Goal: Task Accomplishment & Management: Manage account settings

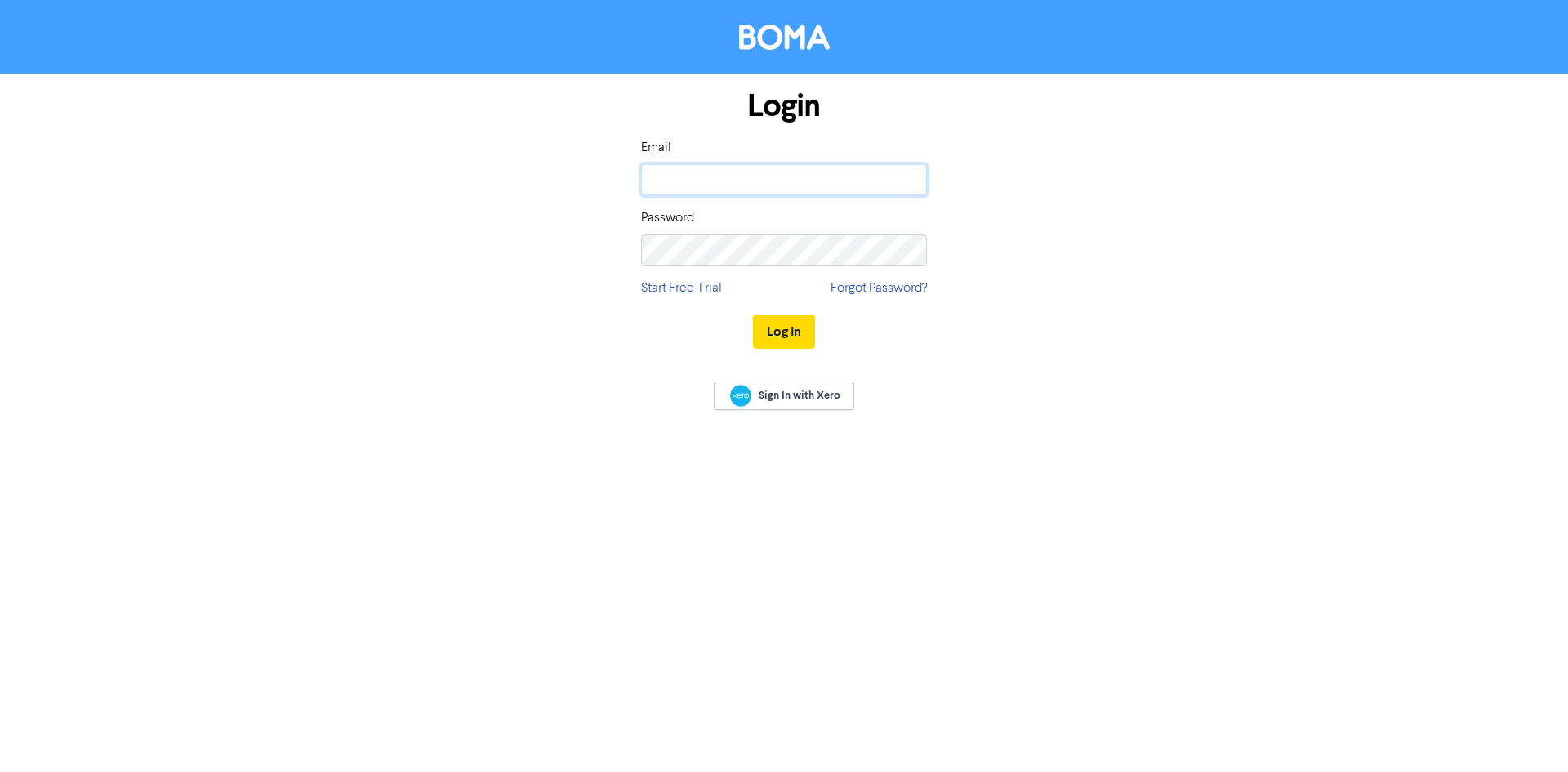
type input "[PERSON_NAME][EMAIL_ADDRESS][PERSON_NAME][DOMAIN_NAME]"
click at [948, 330] on div "Login Email [PERSON_NAME][EMAIL_ADDRESS][PERSON_NAME][DOMAIN_NAME] Password Sta…" at bounding box center [784, 219] width 931 height 291
click at [793, 334] on button "Log In" at bounding box center [783, 331] width 62 height 34
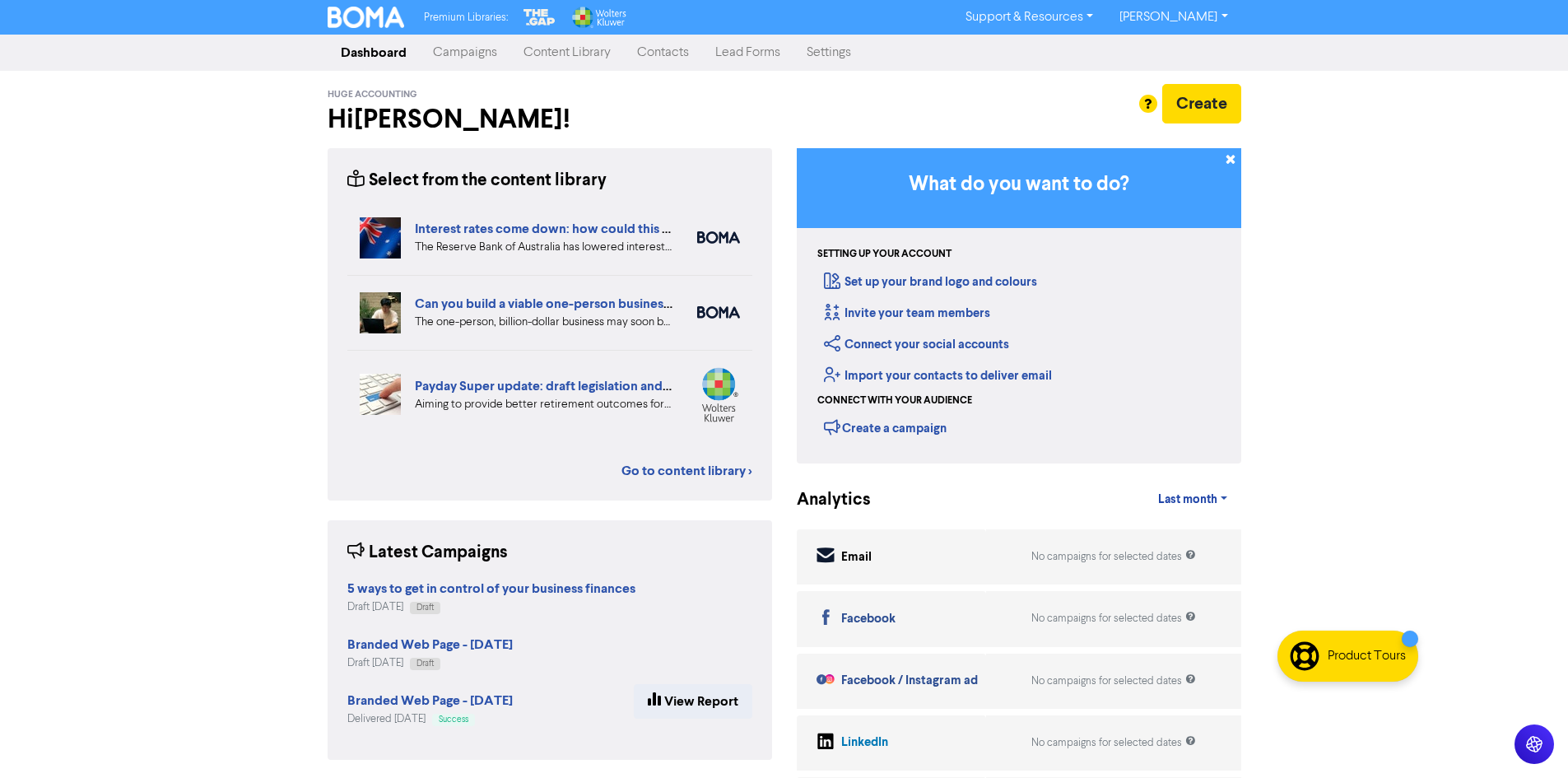
click at [835, 54] on link "Settings" at bounding box center [828, 52] width 71 height 33
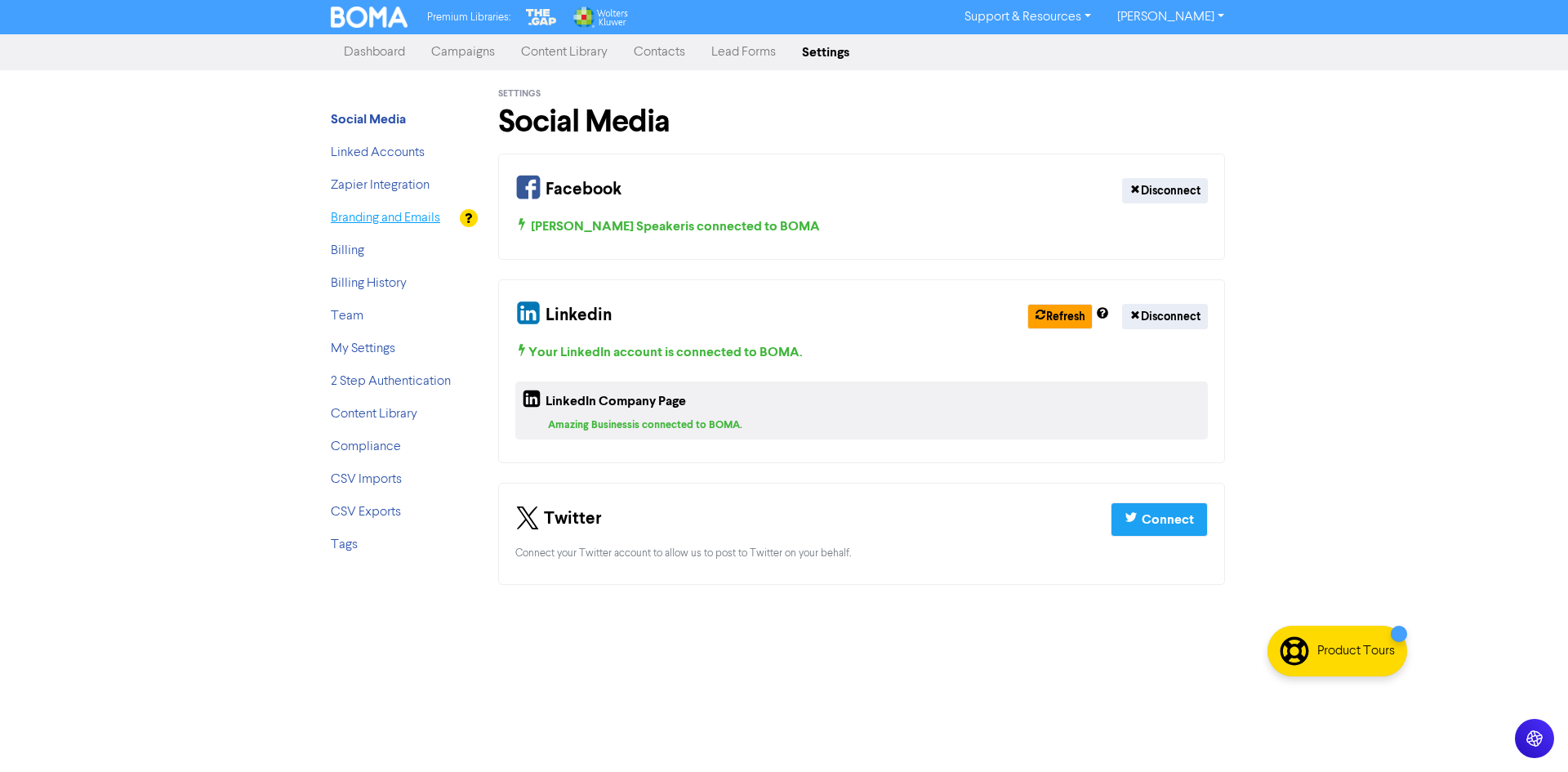
click at [367, 217] on link "Branding and Emails" at bounding box center [385, 218] width 109 height 13
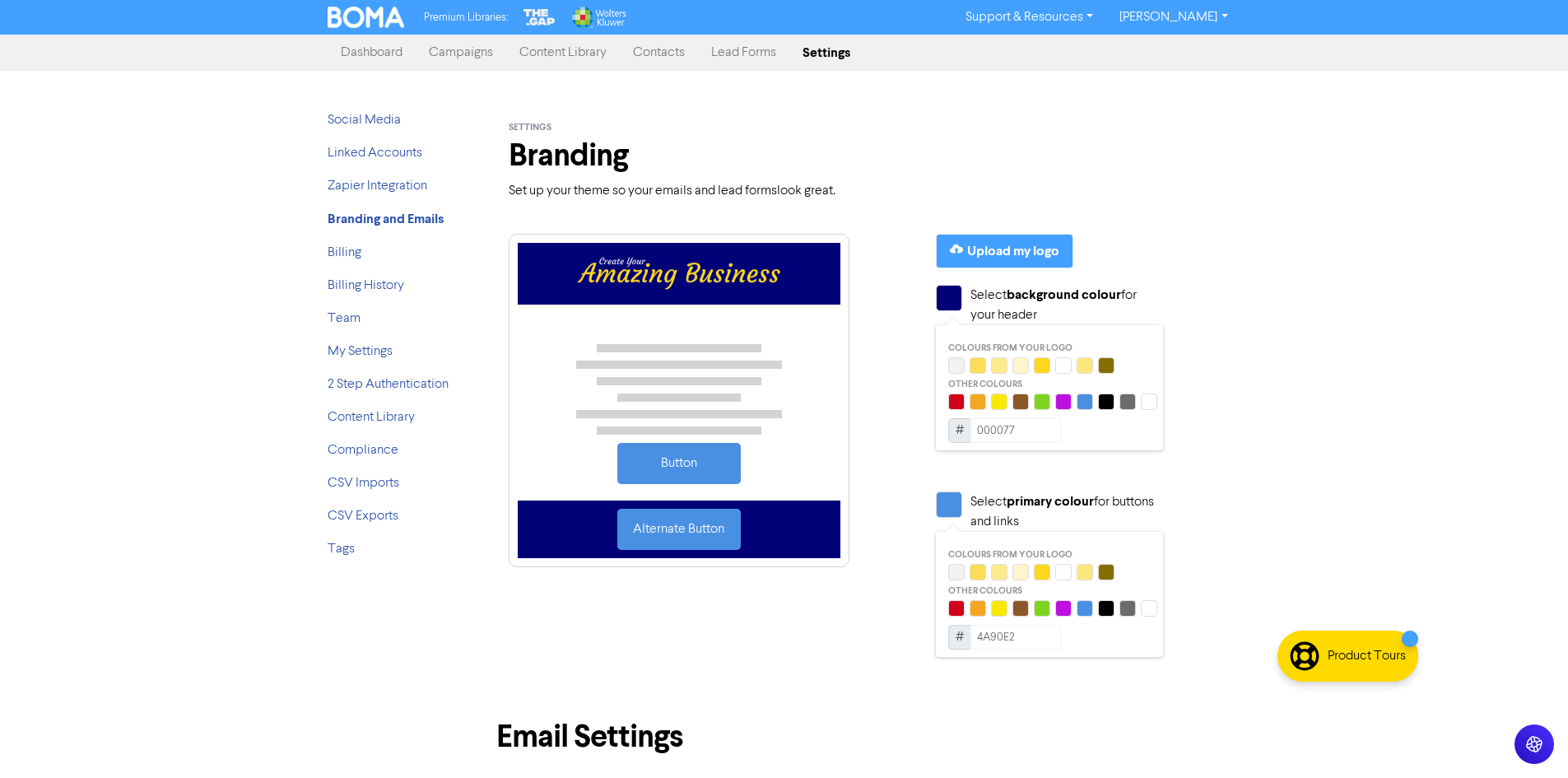
scroll to position [411, 0]
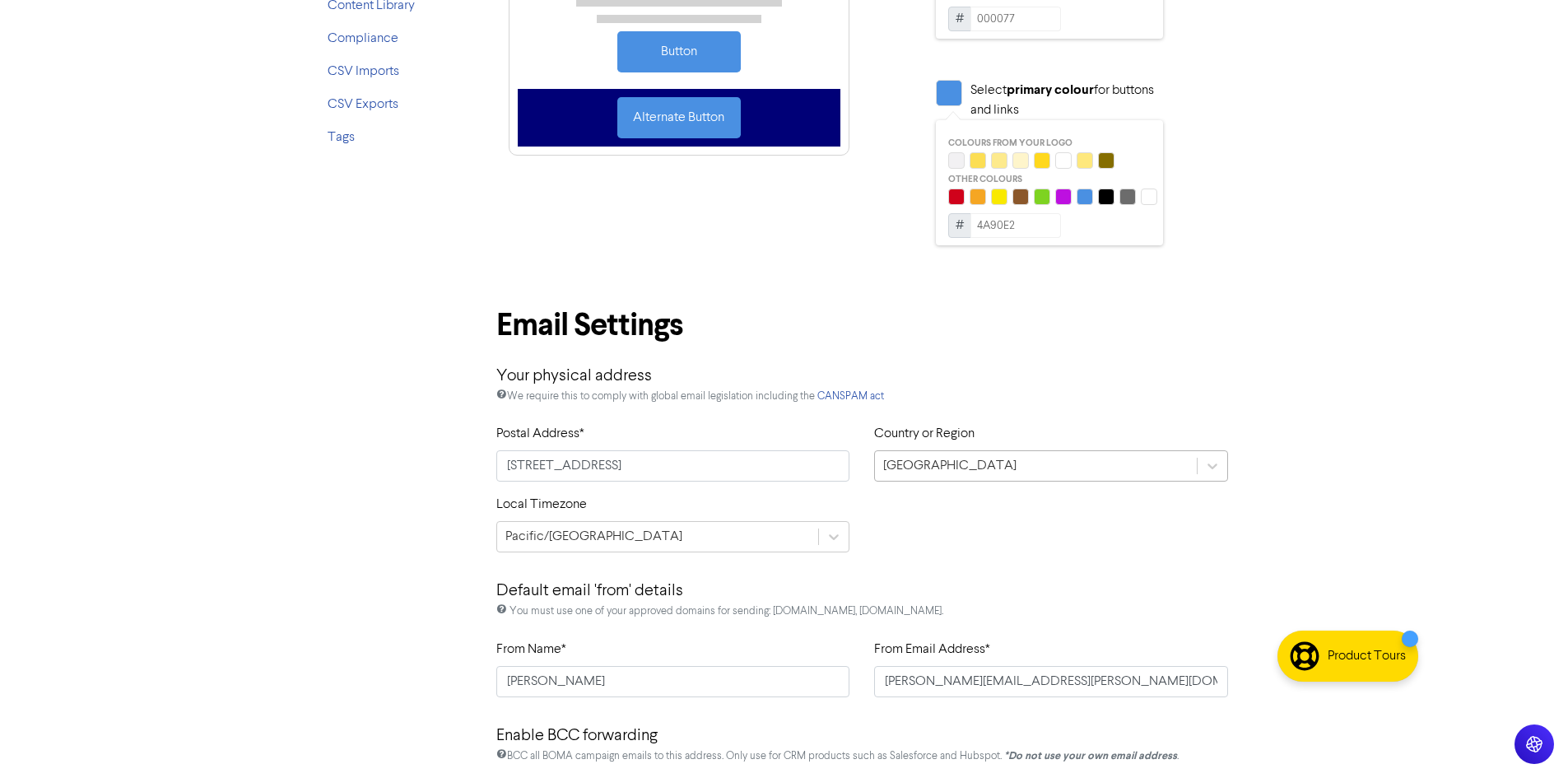
click at [939, 451] on div "[GEOGRAPHIC_DATA]" at bounding box center [1035, 465] width 322 height 30
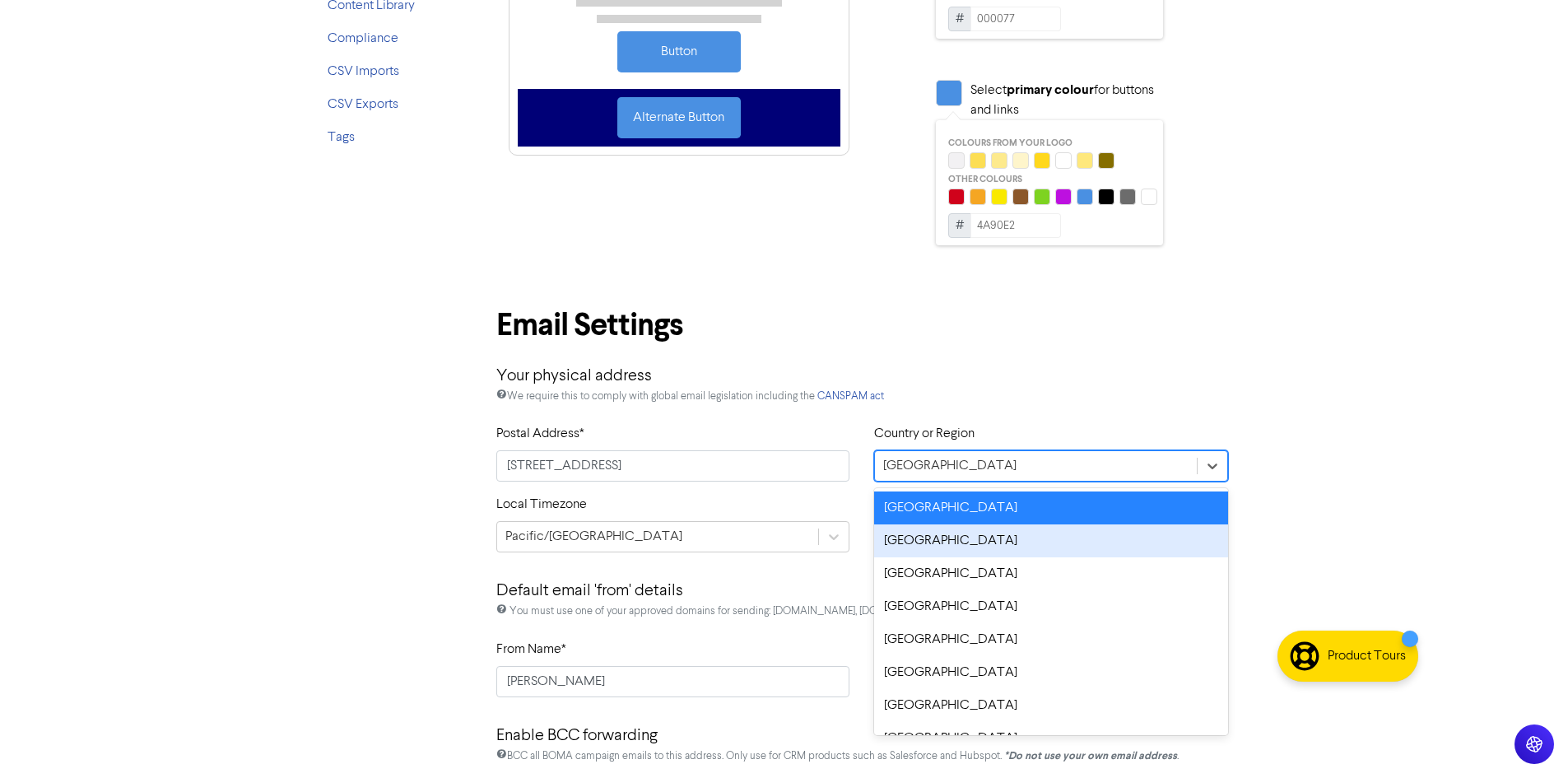
click at [929, 533] on div "[GEOGRAPHIC_DATA]" at bounding box center [1050, 540] width 354 height 33
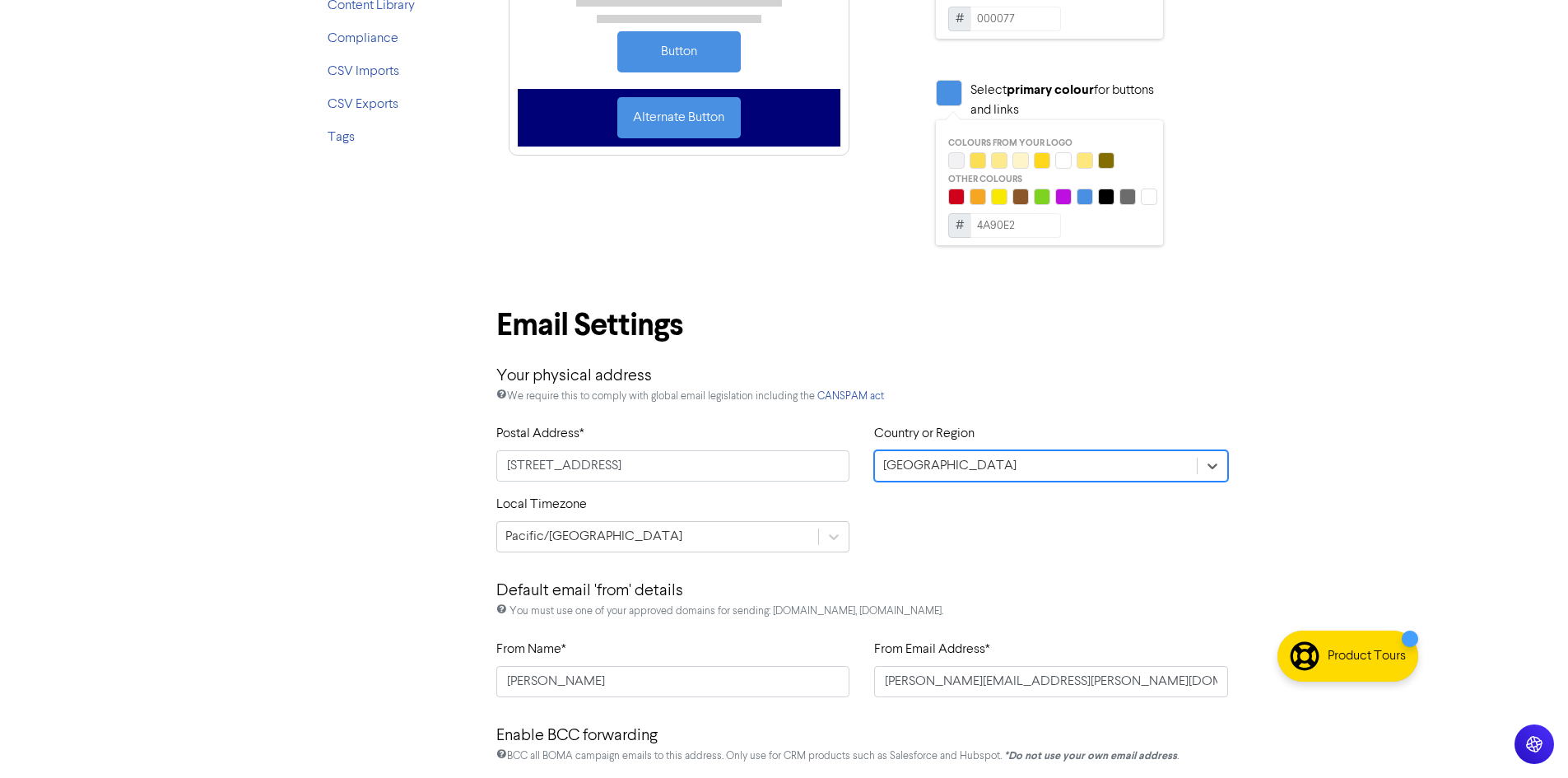
scroll to position [720, 0]
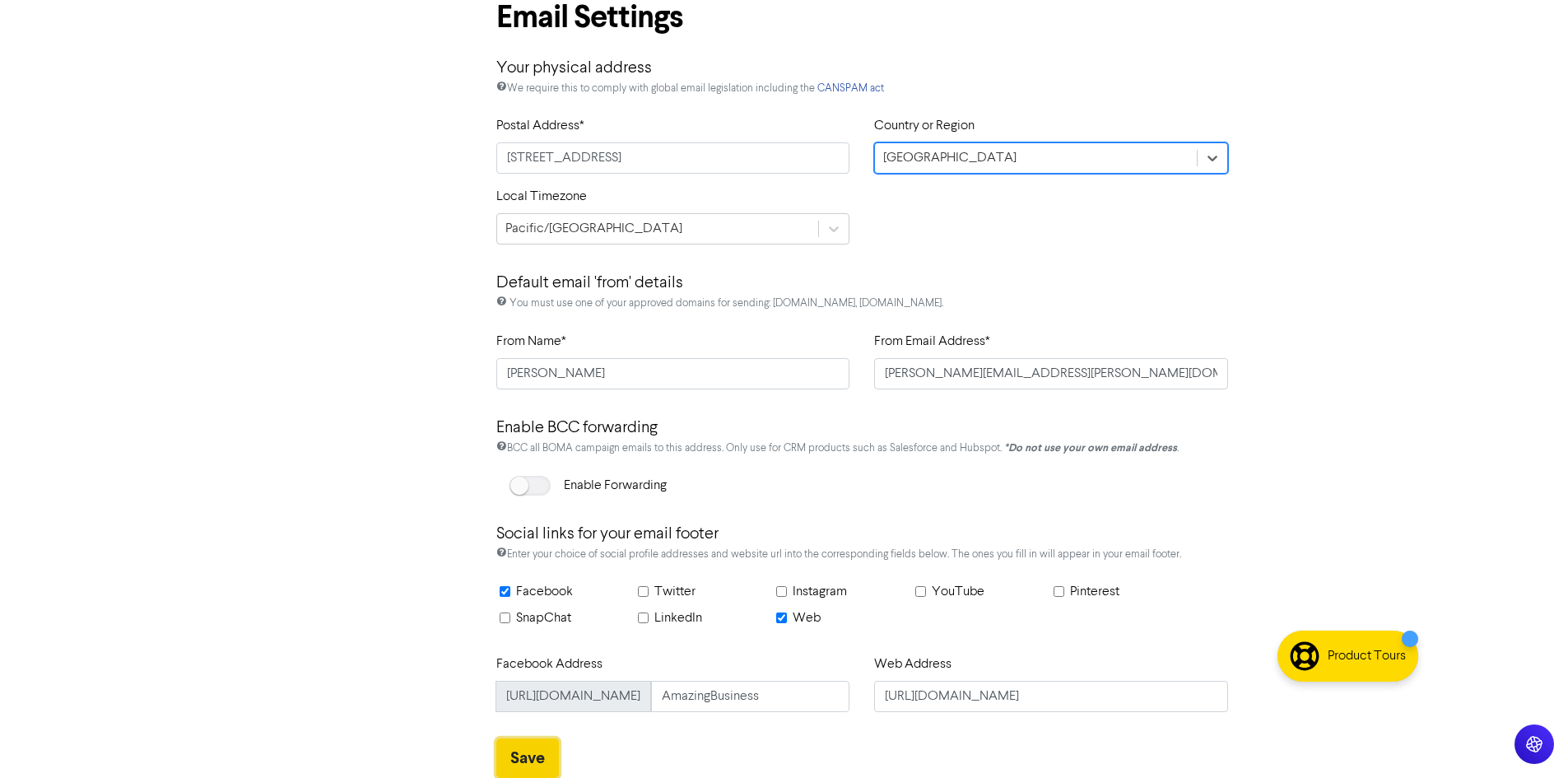
click at [515, 757] on button "Save" at bounding box center [527, 757] width 62 height 39
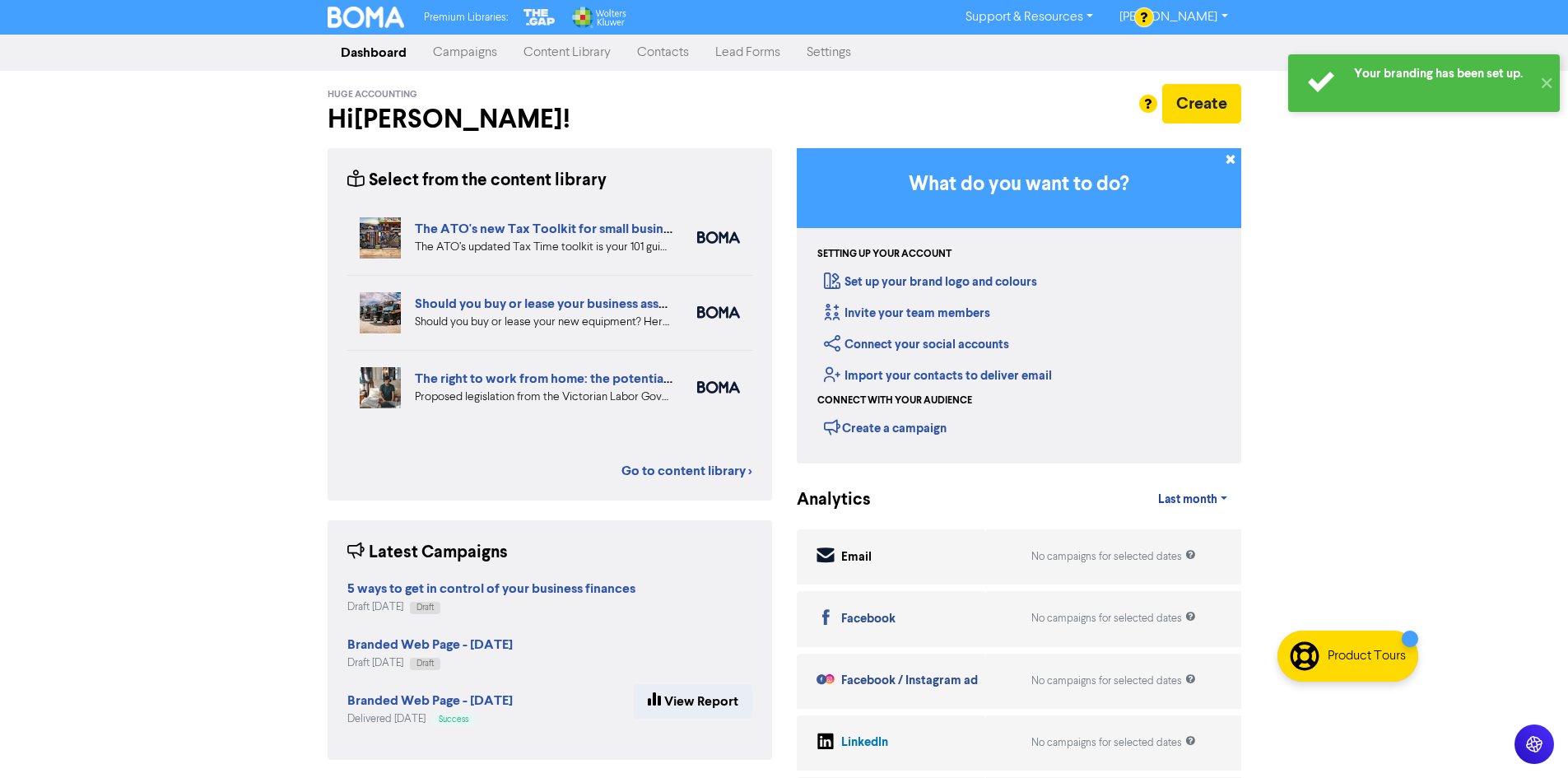
click at [556, 55] on link "Content Library" at bounding box center [567, 52] width 114 height 33
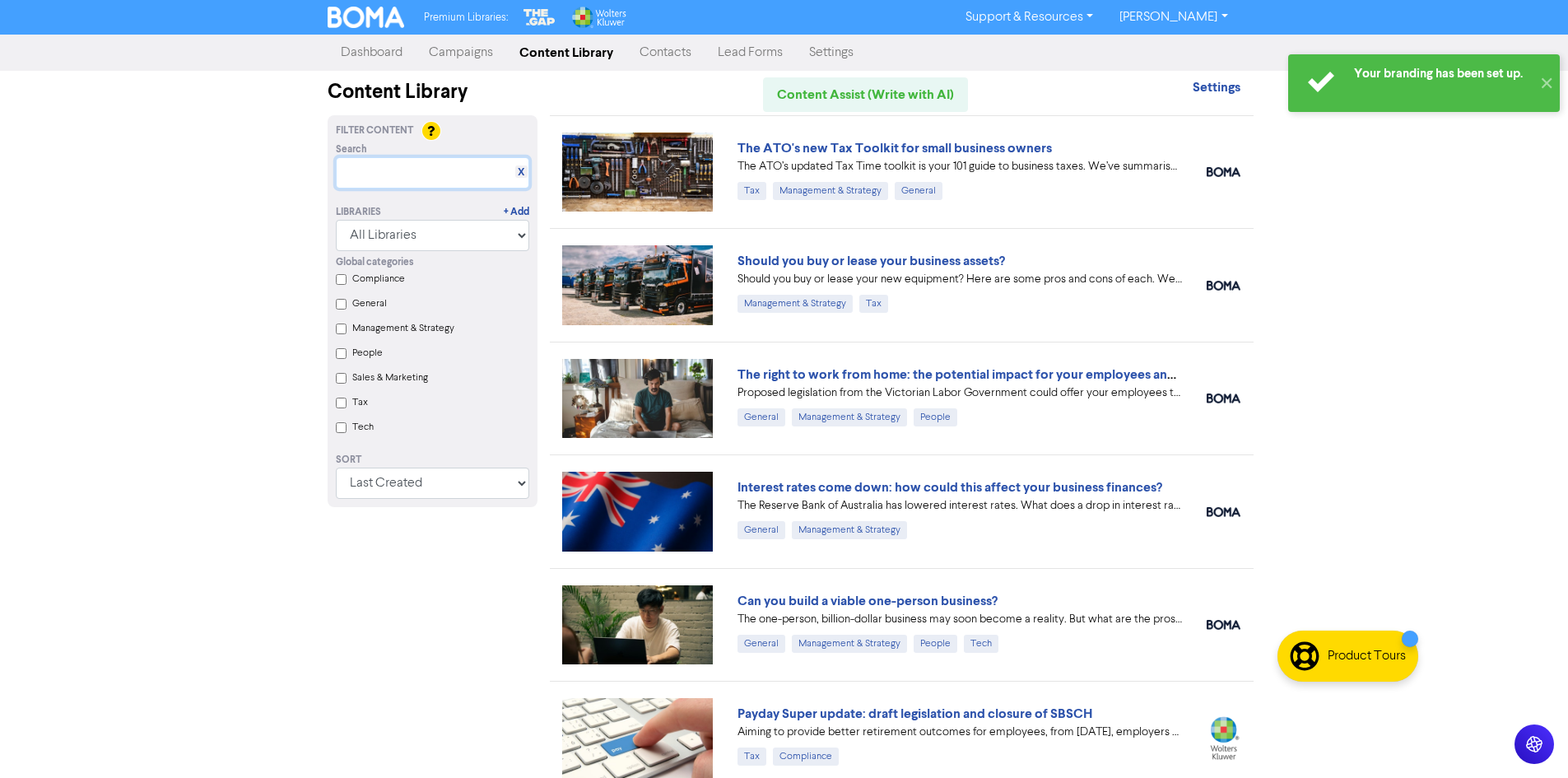
click at [411, 169] on input "text" at bounding box center [432, 173] width 193 height 32
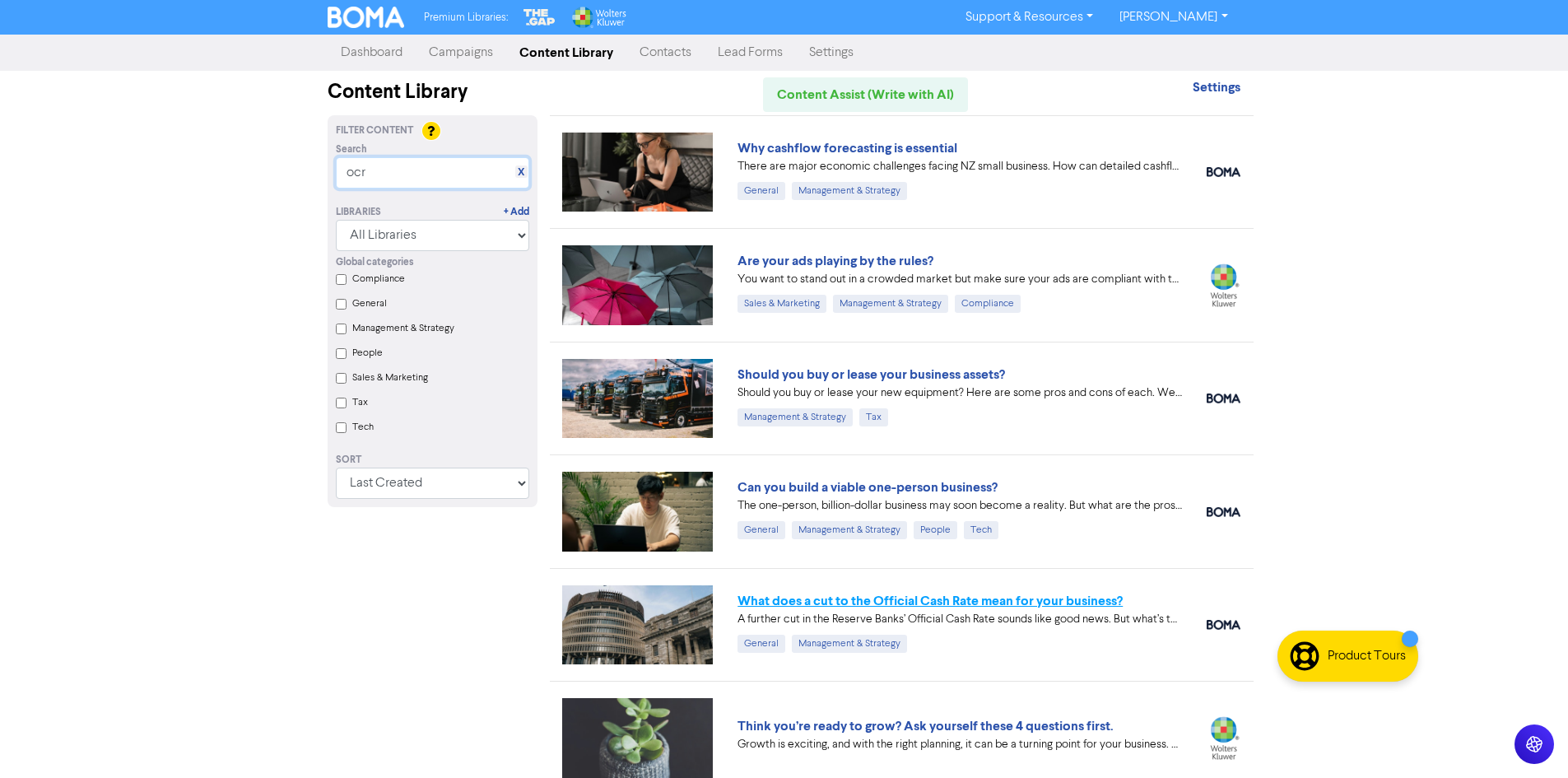
type input "ocr"
click at [848, 596] on link "What does a cut to the Official Cash Rate mean for your business?" at bounding box center [929, 601] width 385 height 17
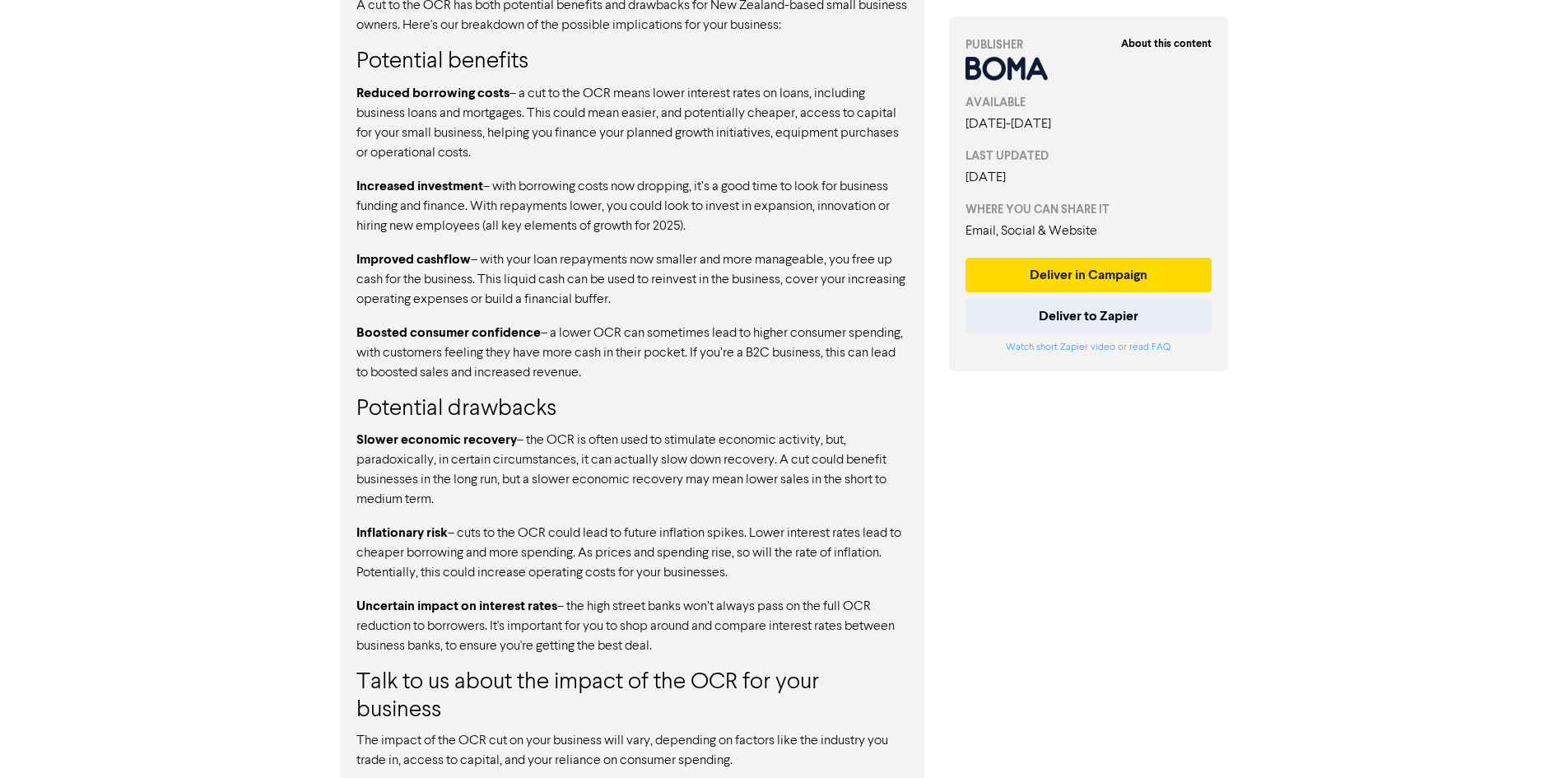
scroll to position [1448, 0]
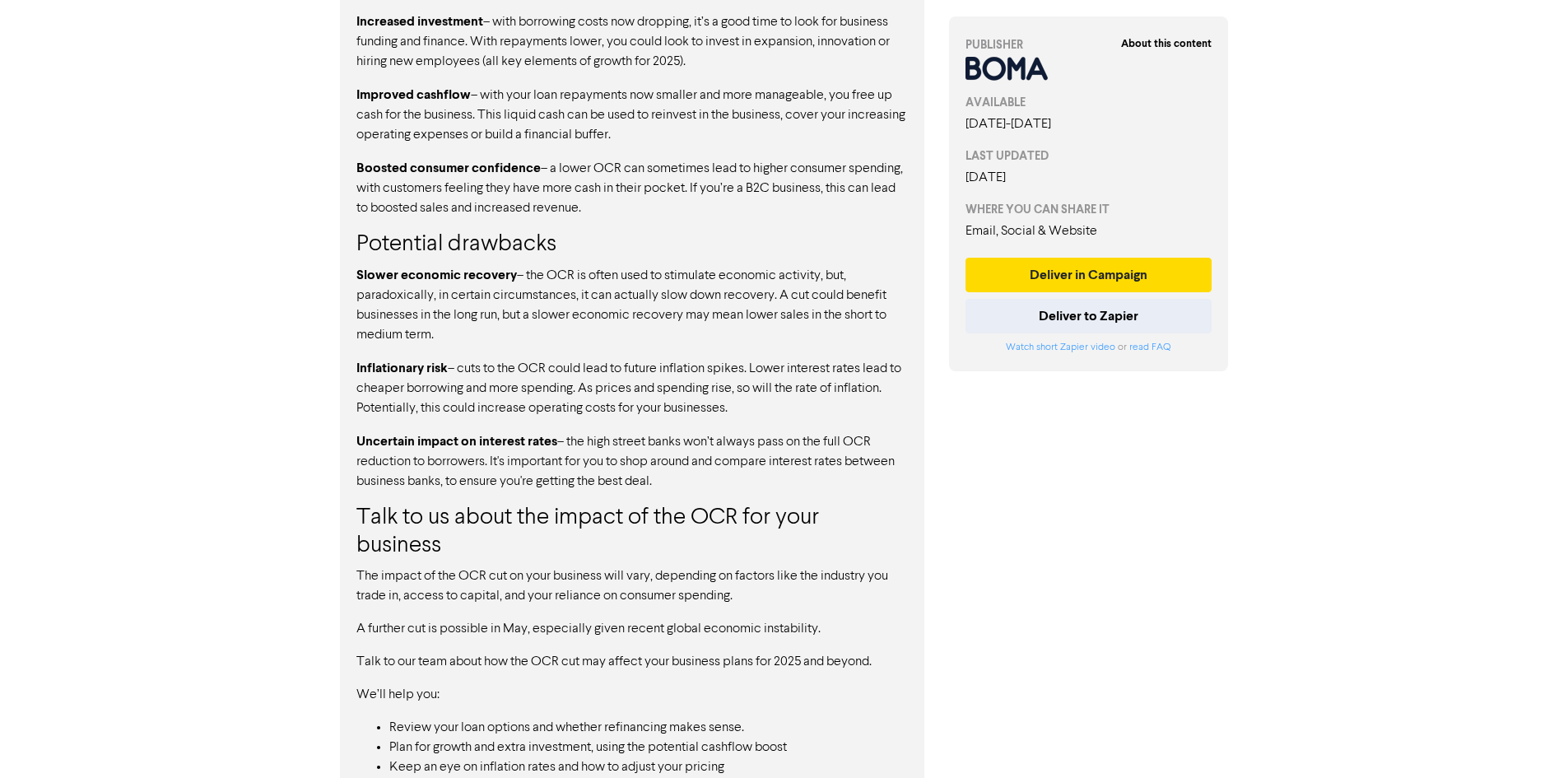
scroll to position [1448, 0]
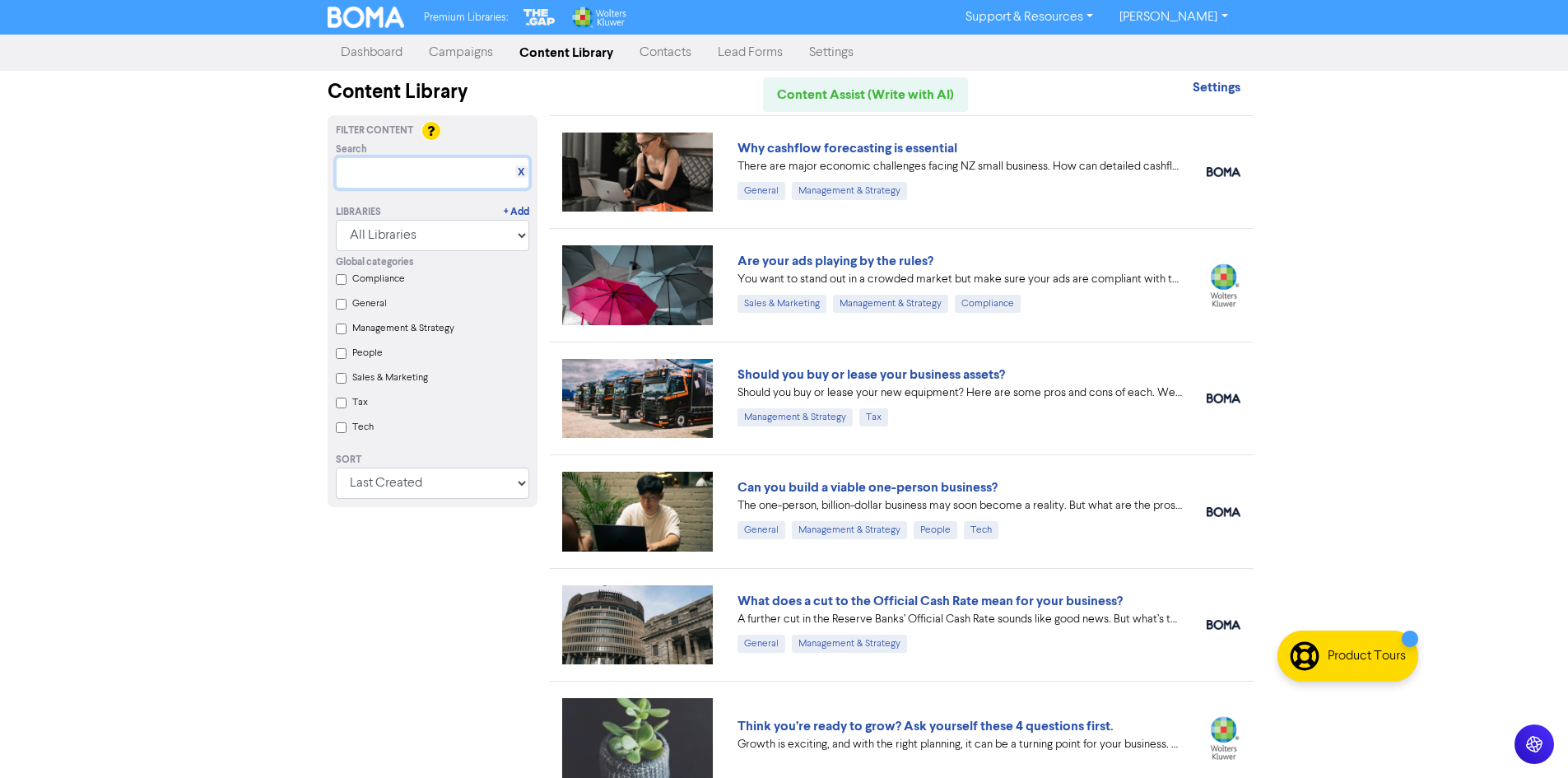
click at [433, 181] on input "text" at bounding box center [432, 173] width 193 height 32
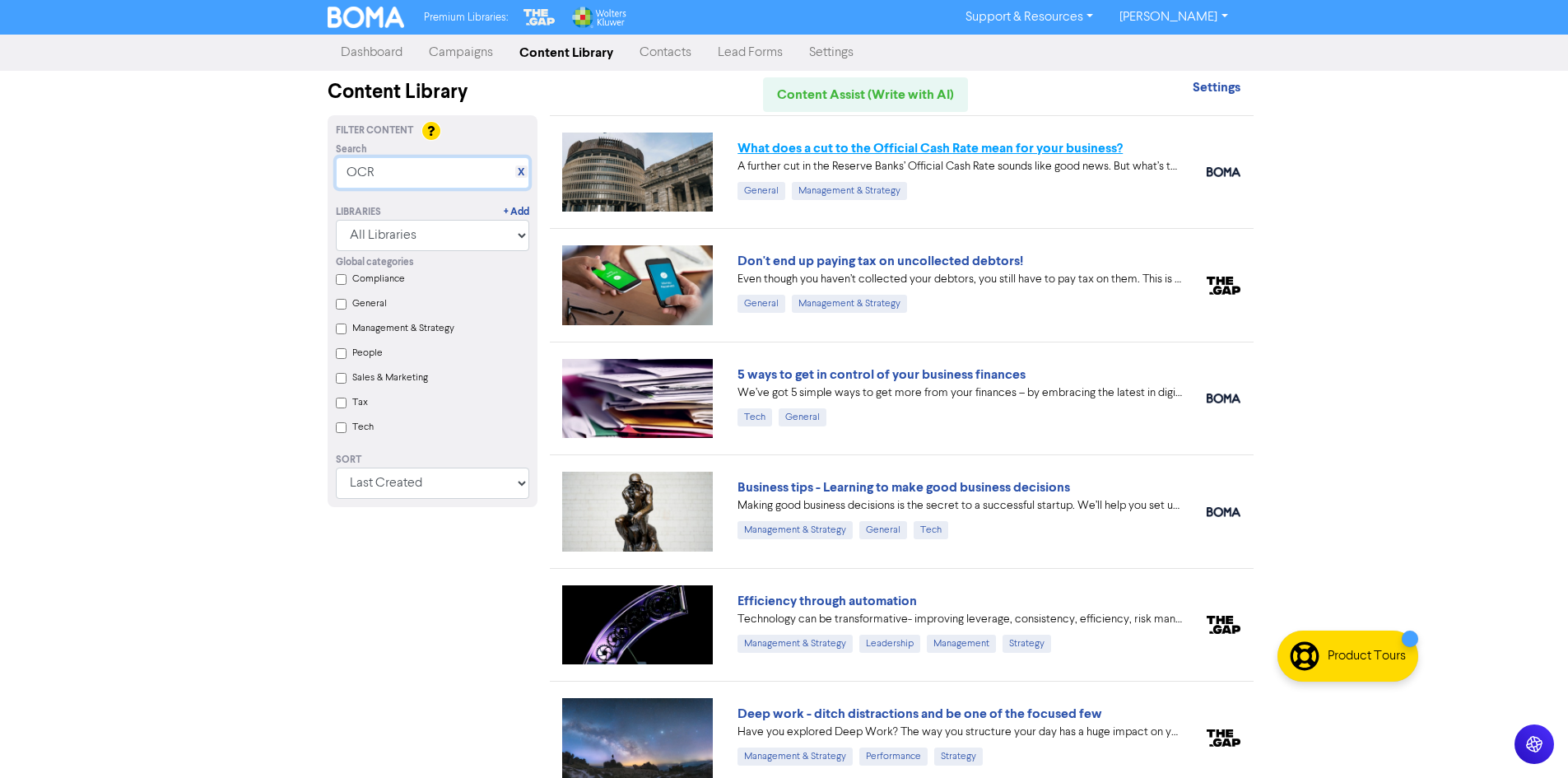
type input "OCR"
click at [979, 145] on link "What does a cut to the Official Cash Rate mean for your business?" at bounding box center [929, 148] width 385 height 17
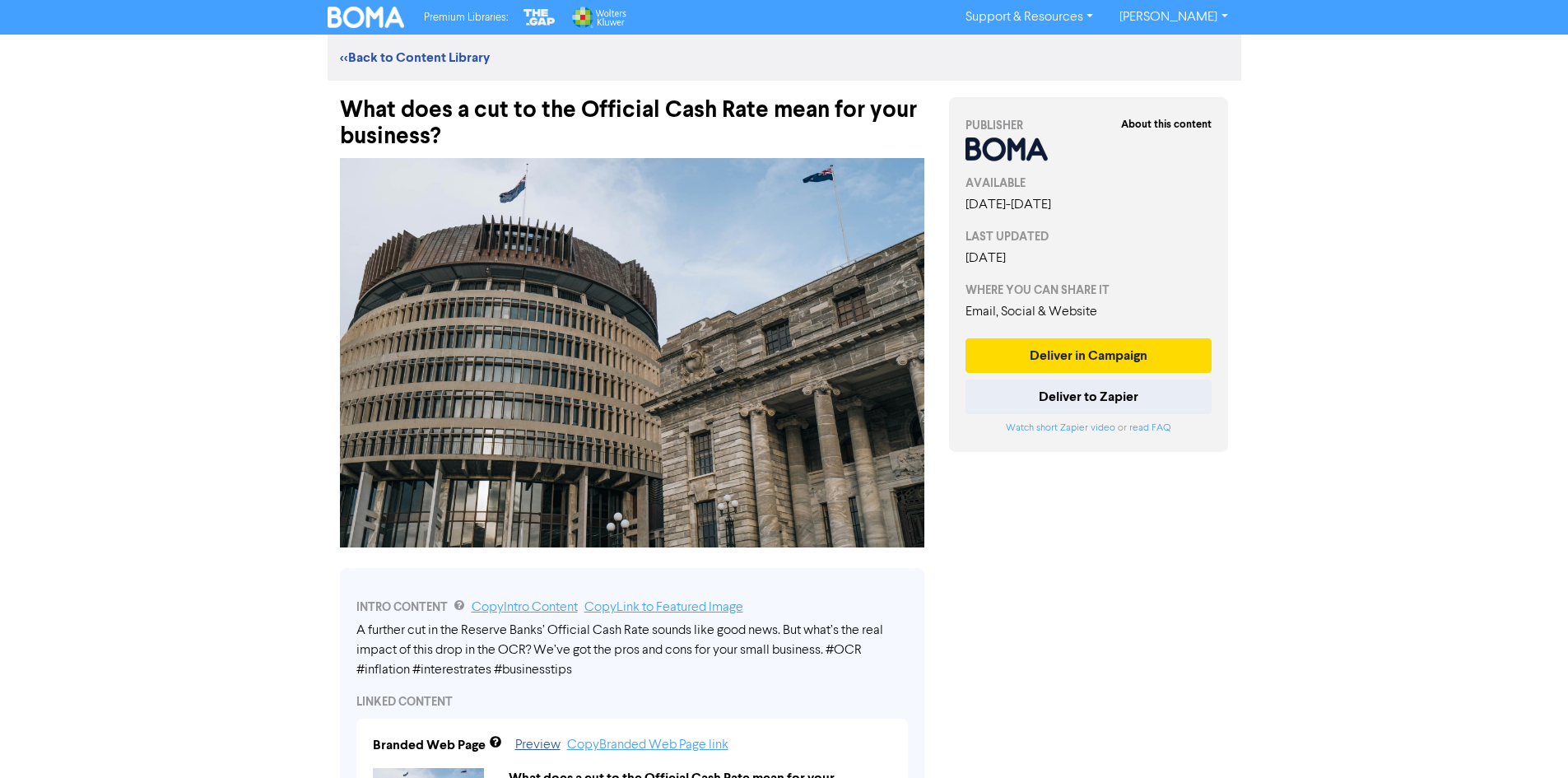
click at [1193, 15] on link "[PERSON_NAME]" at bounding box center [1173, 17] width 134 height 26
click at [1196, 47] on button "Log Out" at bounding box center [1172, 49] width 130 height 20
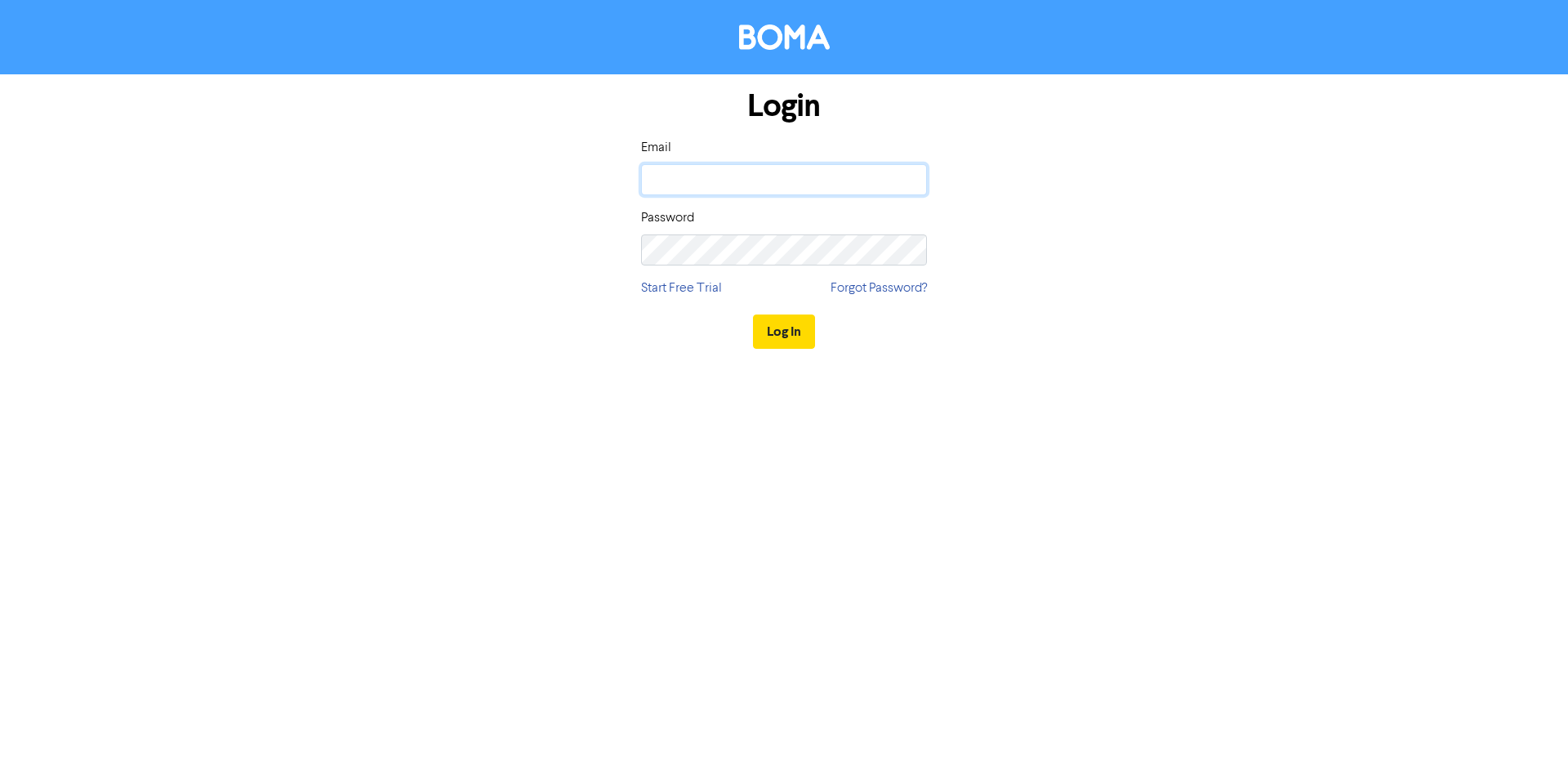
type input "[PERSON_NAME][EMAIL_ADDRESS][PERSON_NAME][DOMAIN_NAME]"
